Goal: Task Accomplishment & Management: Manage account settings

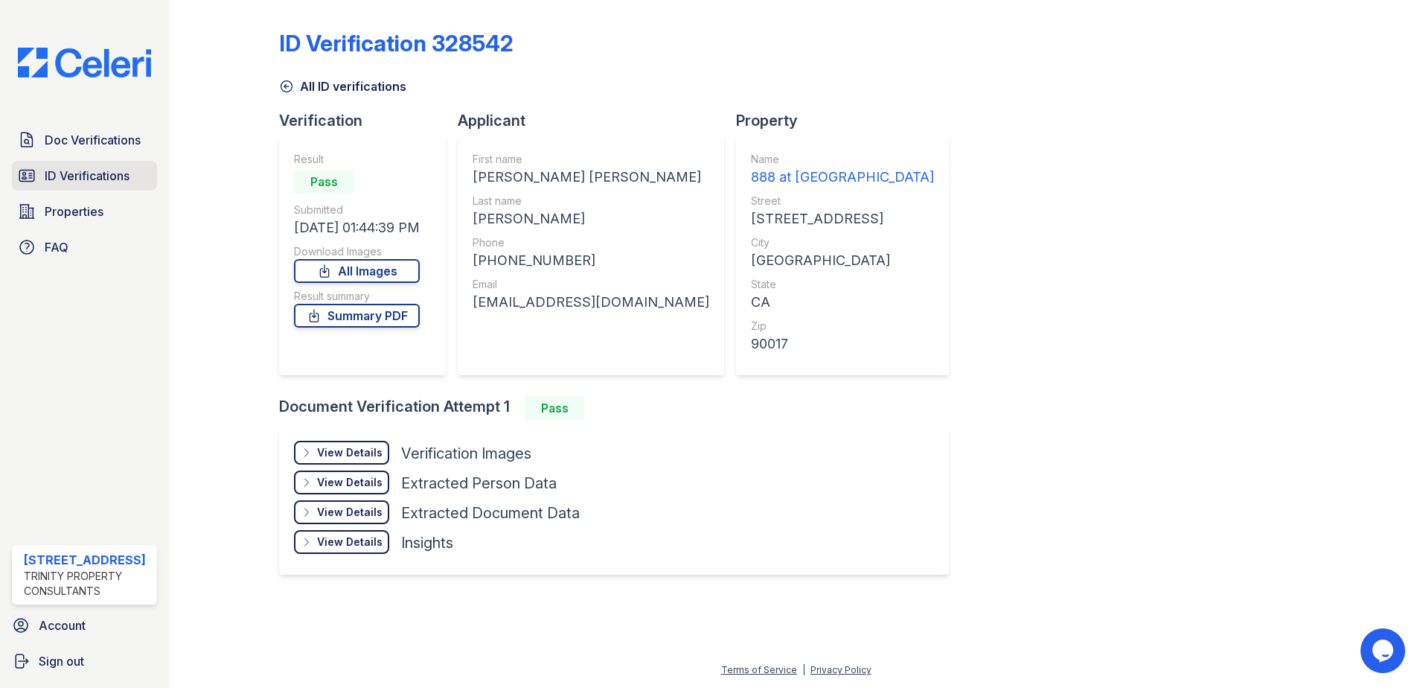
drag, startPoint x: 0, startPoint y: 0, endPoint x: 92, endPoint y: 172, distance: 194.8
click at [92, 172] on span "ID Verifications" at bounding box center [87, 176] width 85 height 18
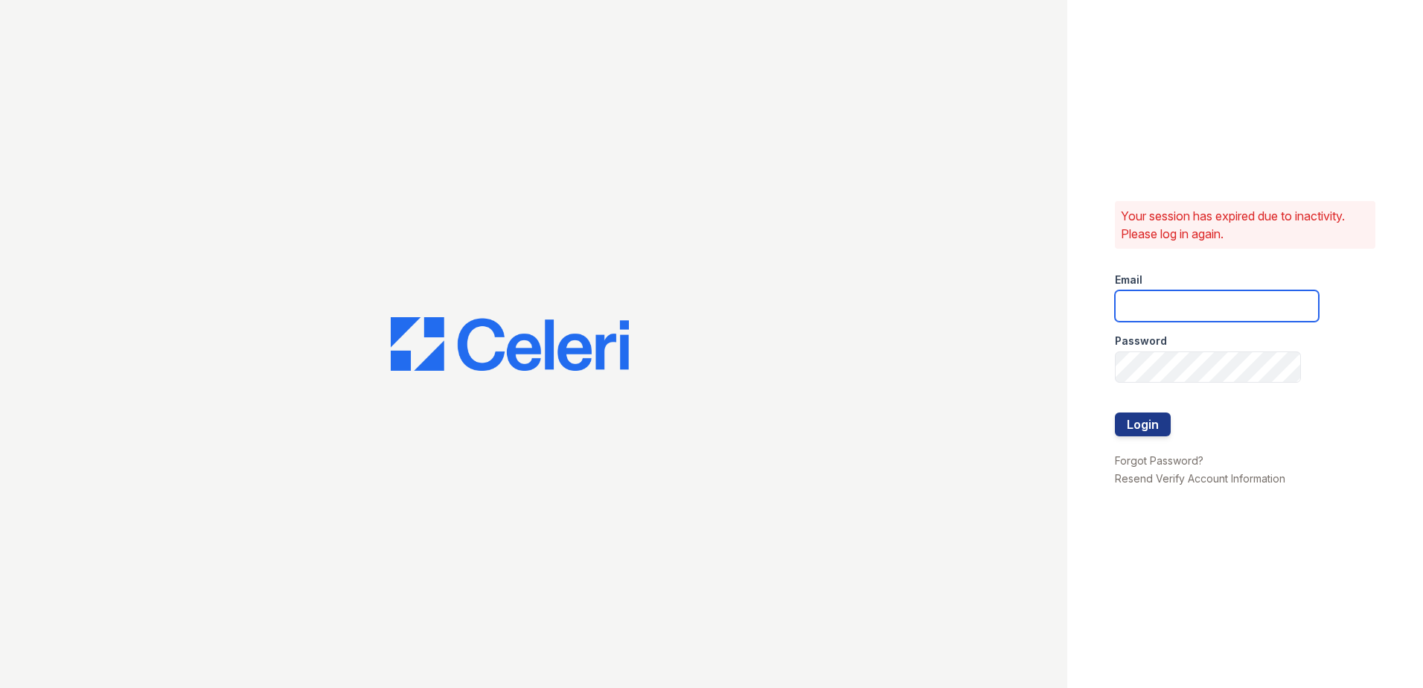
type input "[EMAIL_ADDRESS][DOMAIN_NAME]"
click at [1156, 423] on button "Login" at bounding box center [1143, 424] width 56 height 24
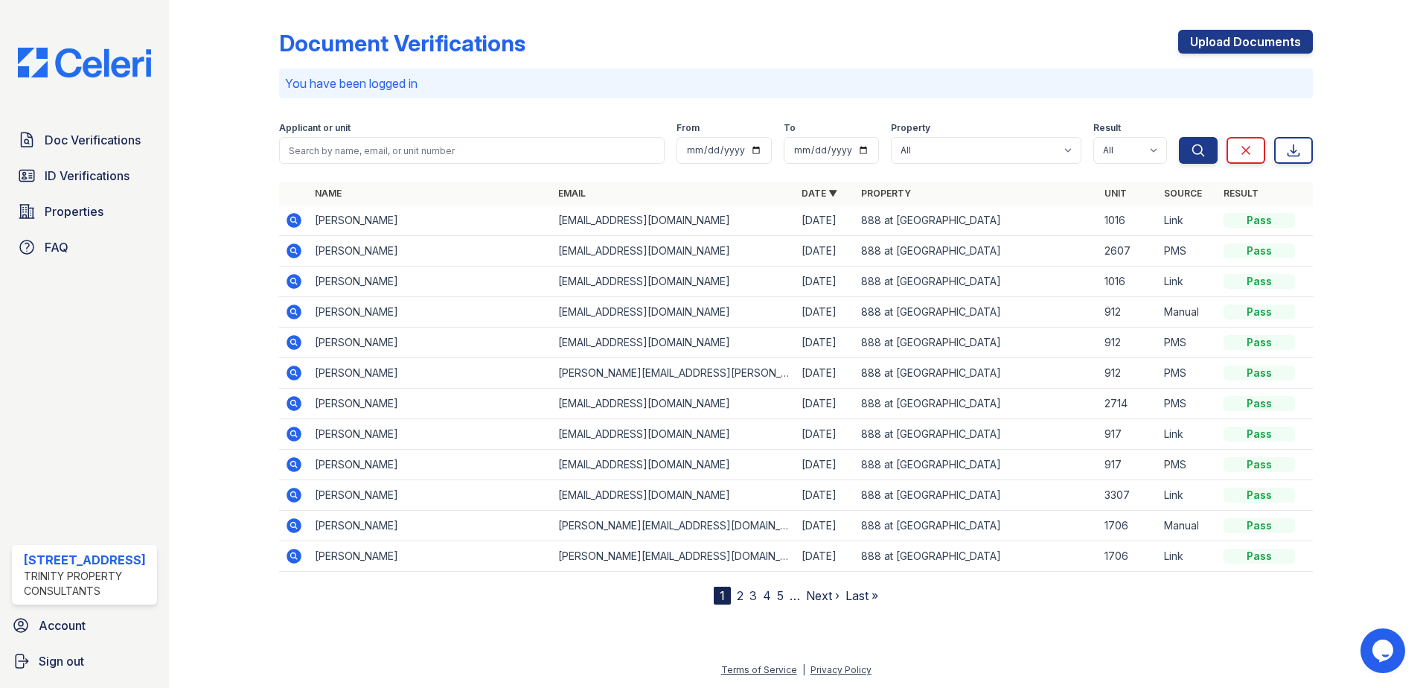
click at [51, 159] on div "Doc Verifications ID Verifications Properties FAQ" at bounding box center [84, 193] width 157 height 137
click at [61, 170] on span "ID Verifications" at bounding box center [87, 176] width 85 height 18
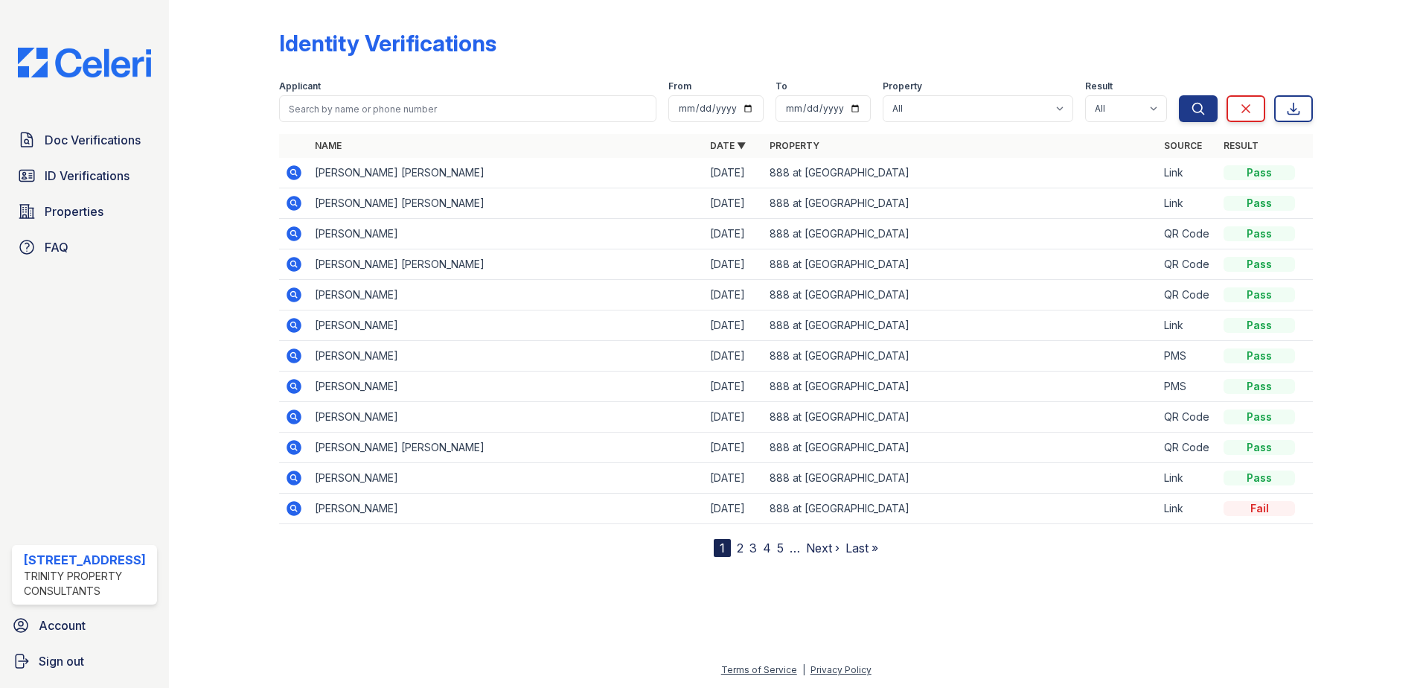
click at [61, 170] on span "ID Verifications" at bounding box center [87, 176] width 85 height 18
click at [86, 183] on span "ID Verifications" at bounding box center [87, 176] width 85 height 18
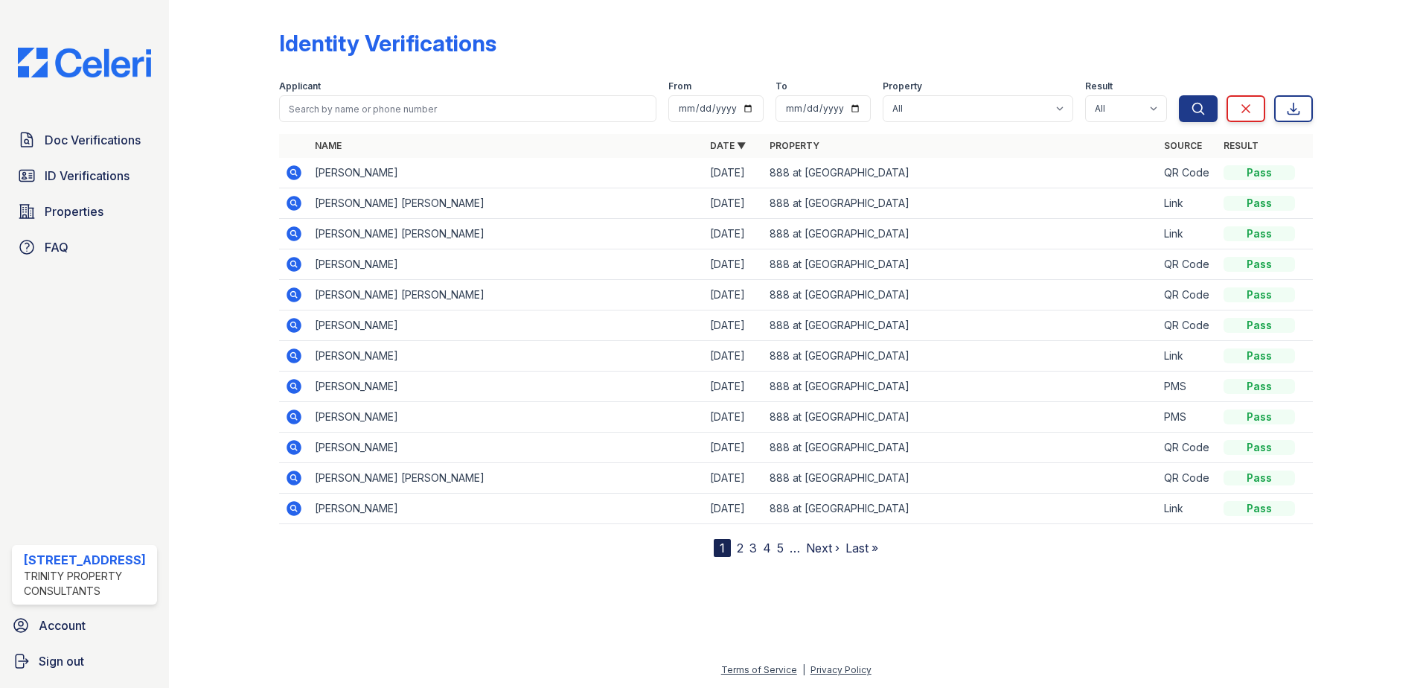
click at [86, 183] on span "ID Verifications" at bounding box center [87, 176] width 85 height 18
click at [109, 177] on span "ID Verifications" at bounding box center [87, 176] width 85 height 18
click at [121, 177] on span "ID Verifications" at bounding box center [87, 176] width 85 height 18
click at [54, 165] on link "ID Verifications" at bounding box center [84, 176] width 145 height 30
click at [102, 177] on span "ID Verifications" at bounding box center [87, 176] width 85 height 18
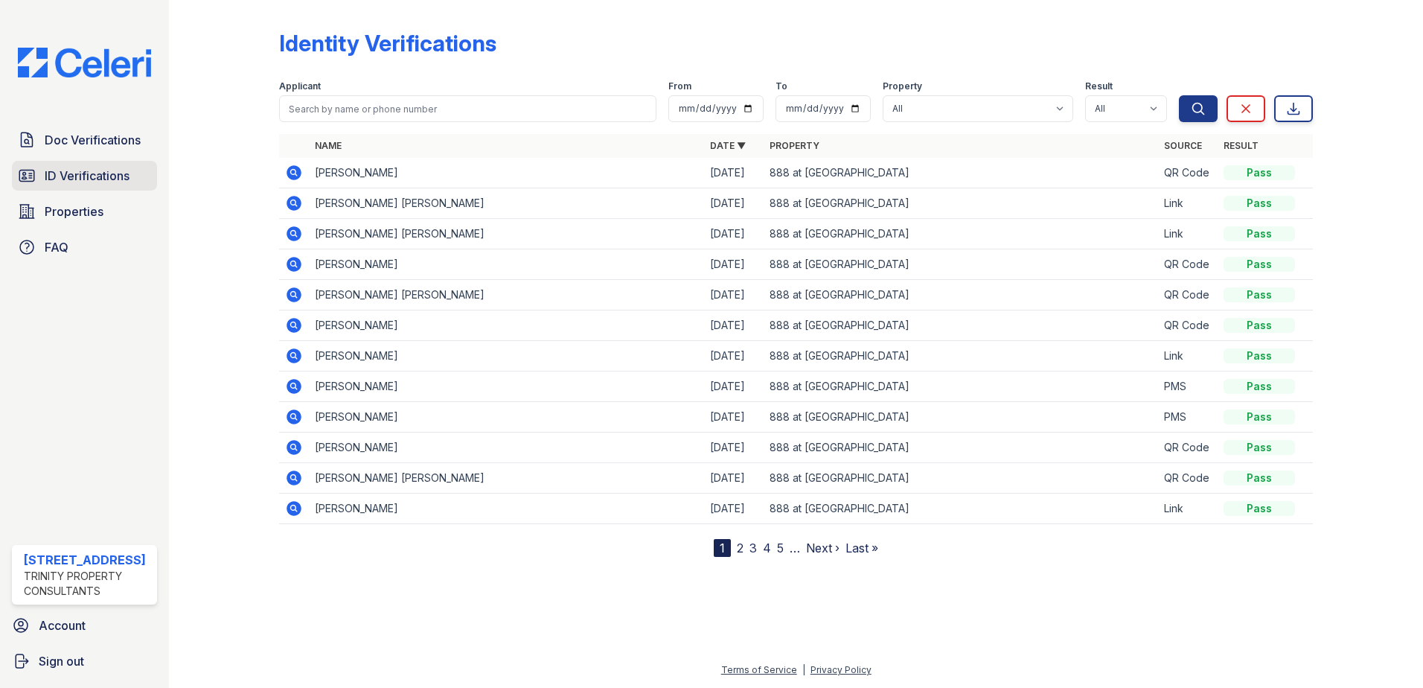
click at [80, 179] on span "ID Verifications" at bounding box center [87, 176] width 85 height 18
click at [87, 182] on span "ID Verifications" at bounding box center [87, 176] width 85 height 18
click at [102, 169] on span "ID Verifications" at bounding box center [87, 176] width 85 height 18
